Goal: Transaction & Acquisition: Purchase product/service

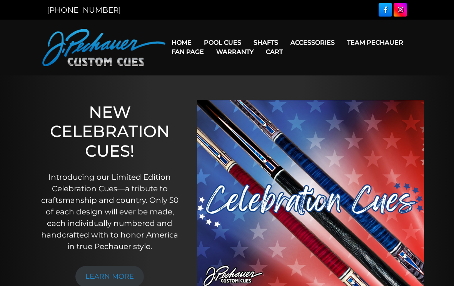
click at [341, 42] on link "Team Pechauer" at bounding box center [375, 43] width 68 height 20
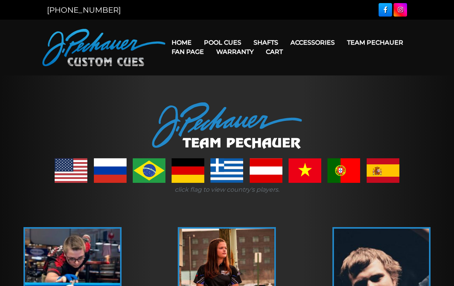
click at [276, 81] on link "Pro Series (R) – NEW" at bounding box center [245, 75] width 95 height 11
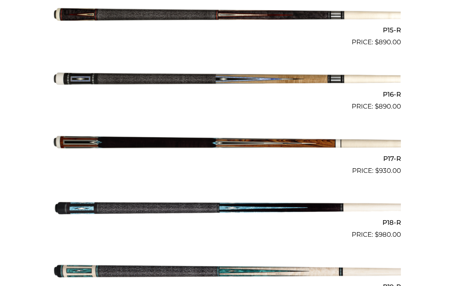
scroll to position [1162, 0]
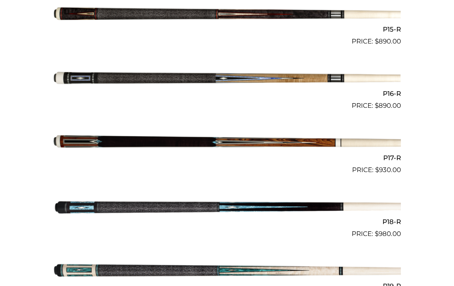
click at [151, 209] on img at bounding box center [227, 207] width 348 height 58
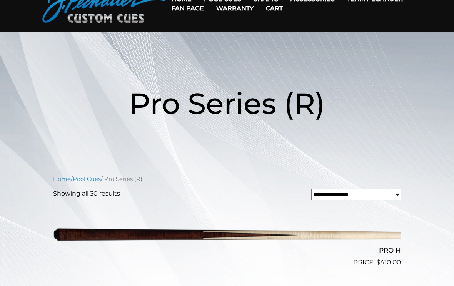
scroll to position [0, 0]
